Goal: Task Accomplishment & Management: Manage account settings

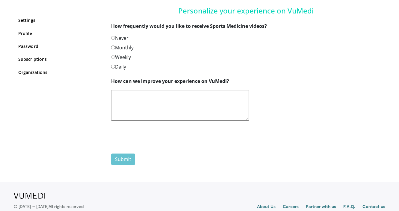
scroll to position [48, 0]
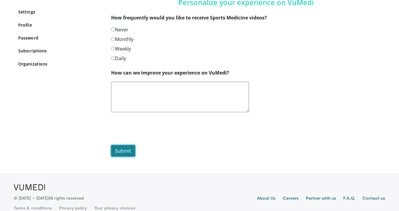
click at [124, 153] on button "Submit" at bounding box center [123, 150] width 24 height 11
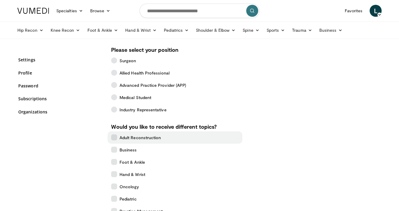
click at [115, 136] on icon at bounding box center [114, 138] width 6 height 6
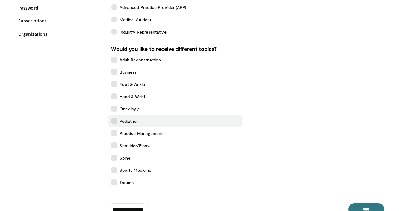
scroll to position [120, 0]
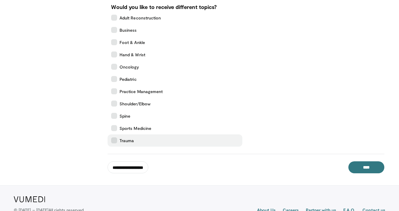
click at [115, 143] on icon at bounding box center [114, 141] width 6 height 6
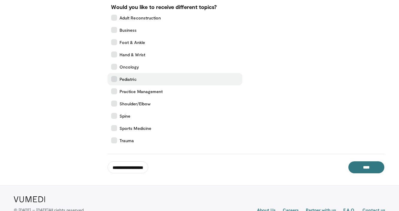
click at [116, 81] on icon at bounding box center [114, 79] width 6 height 6
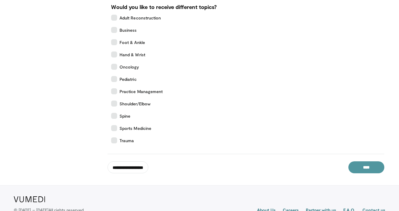
click at [375, 168] on input "****" at bounding box center [367, 168] width 36 height 12
